Goal: Find specific page/section: Find specific page/section

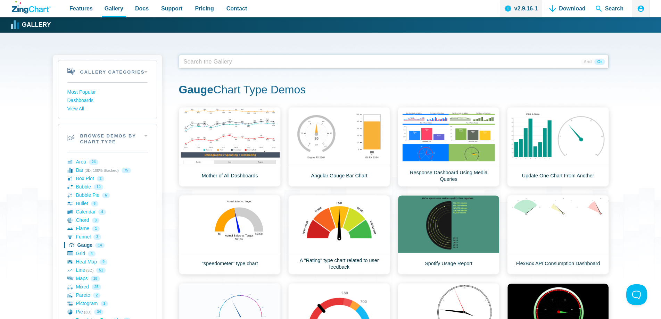
click at [311, 62] on tags "App Content" at bounding box center [394, 62] width 430 height 14
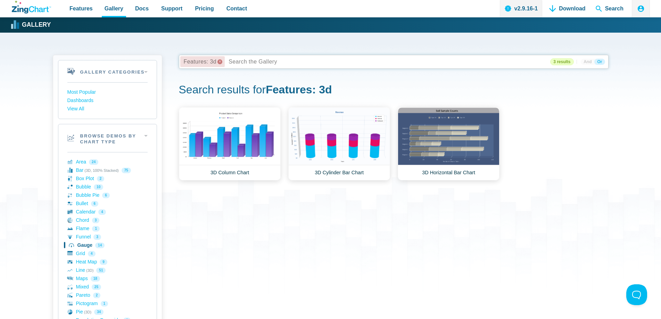
click at [218, 62] on x "remove tag" at bounding box center [220, 61] width 5 height 5
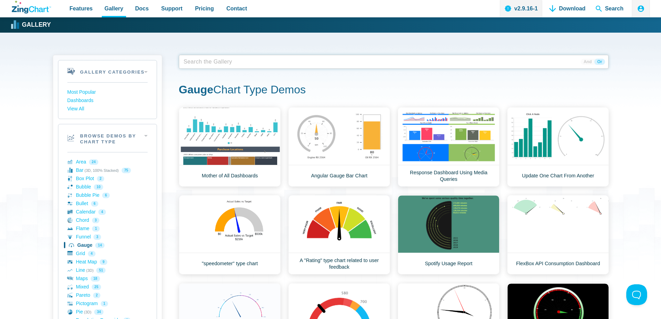
click at [218, 62] on span "App Content" at bounding box center [203, 62] width 44 height 10
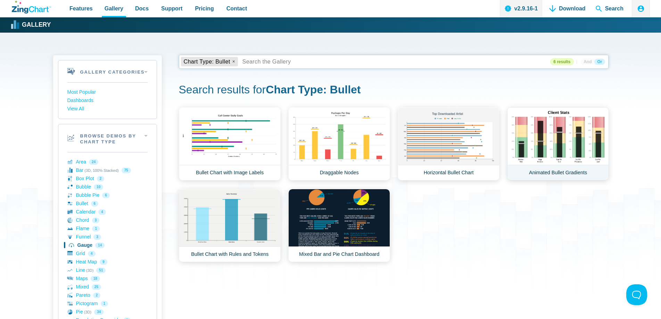
click at [541, 137] on link "Animated Bullet Gradients" at bounding box center [558, 143] width 102 height 73
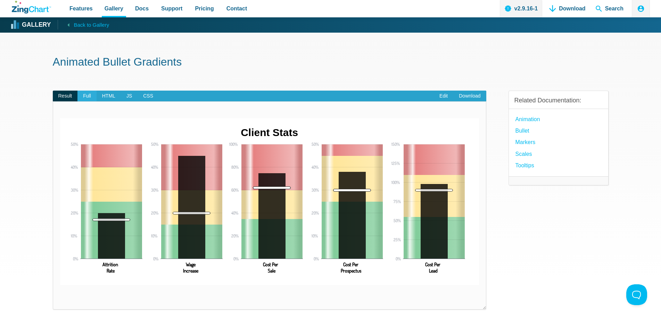
click at [88, 96] on span "Full" at bounding box center [87, 96] width 19 height 11
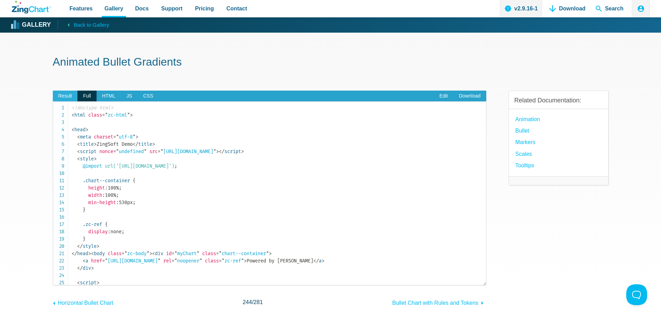
click at [64, 97] on span "Result" at bounding box center [65, 96] width 25 height 11
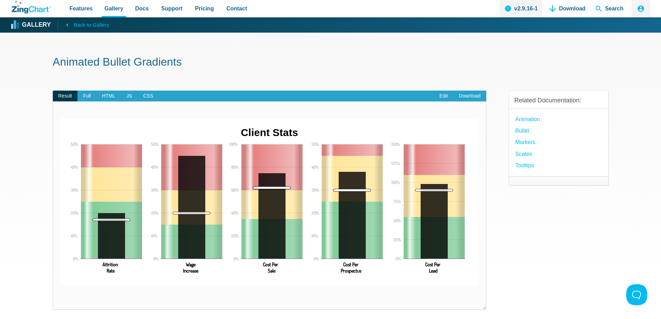
click at [92, 27] on span "Back to Gallery" at bounding box center [91, 25] width 35 height 9
